Goal: Obtain resource: Download file/media

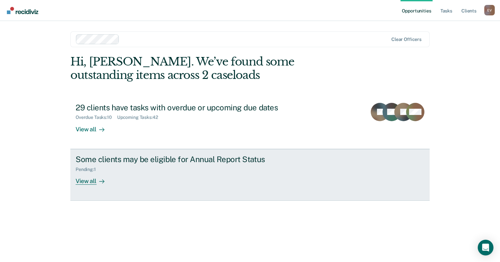
click at [95, 182] on div "View all" at bounding box center [94, 178] width 37 height 13
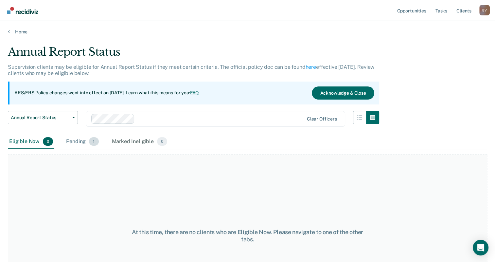
click at [79, 141] on div "Pending 1" at bounding box center [82, 141] width 35 height 14
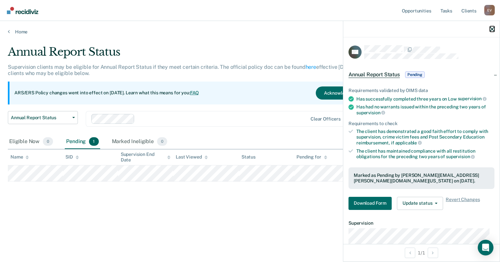
click at [492, 26] on button "button" at bounding box center [492, 29] width 5 height 6
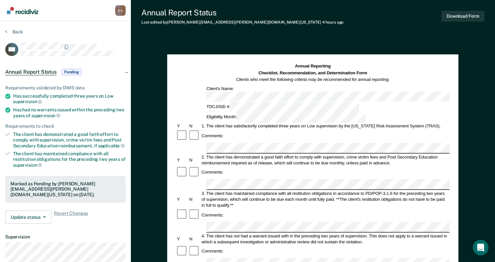
drag, startPoint x: 366, startPoint y: 64, endPoint x: 379, endPoint y: 59, distance: 13.7
click at [346, 60] on div "Annual Reporting Checklist, Recommendation, and Determination Form Clients who …" at bounding box center [312, 243] width 291 height 379
click at [466, 16] on button "Download Form" at bounding box center [462, 16] width 43 height 11
